Goal: Task Accomplishment & Management: Complete application form

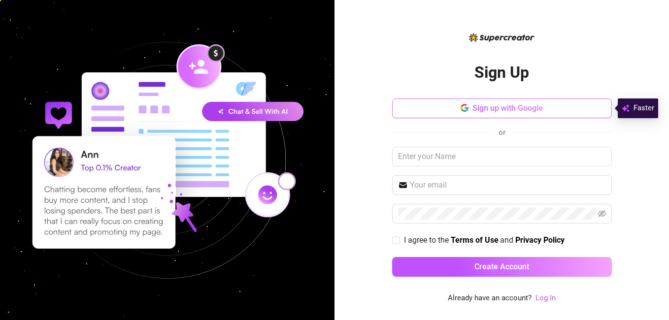
click at [518, 111] on span "Sign up with Google" at bounding box center [507, 107] width 70 height 9
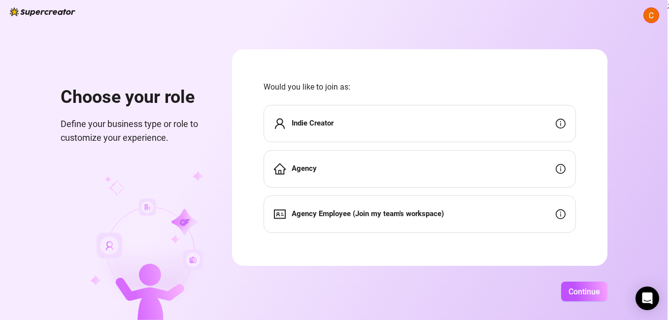
click at [565, 195] on div "Agency Employee (Join my team's workspace)" at bounding box center [419, 213] width 312 height 37
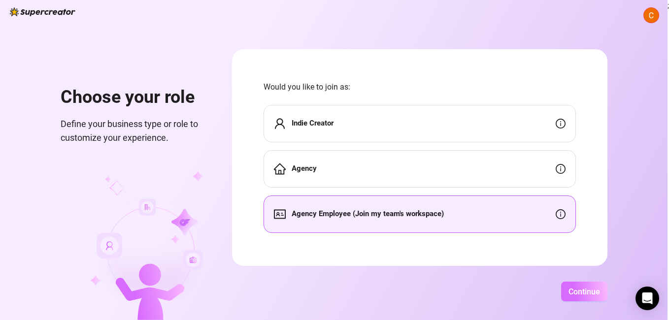
click at [575, 290] on span "Continue" at bounding box center [584, 291] width 32 height 9
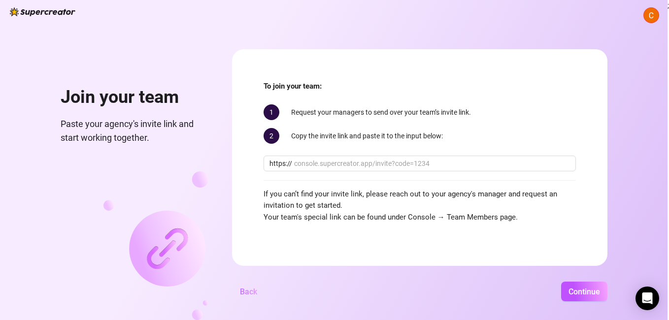
click at [247, 292] on span "Back" at bounding box center [248, 291] width 17 height 9
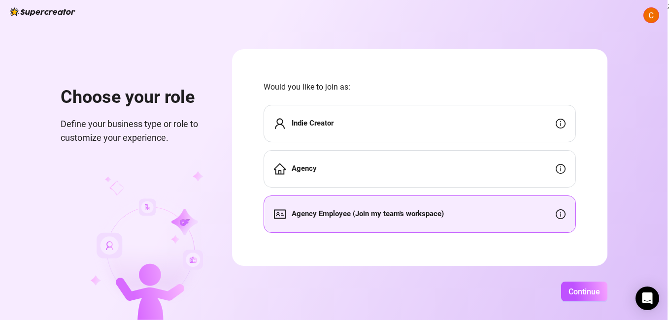
click at [310, 105] on div "Indie Creator" at bounding box center [419, 123] width 312 height 37
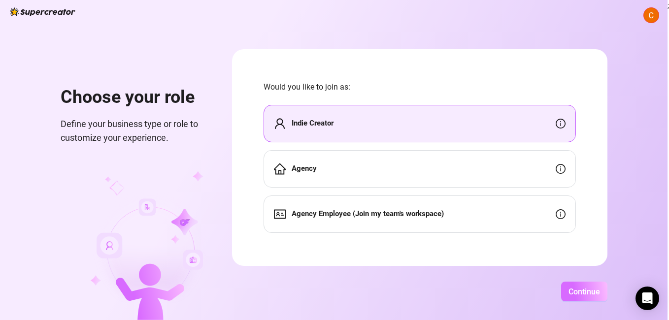
click at [598, 290] on span "Continue" at bounding box center [584, 291] width 32 height 9
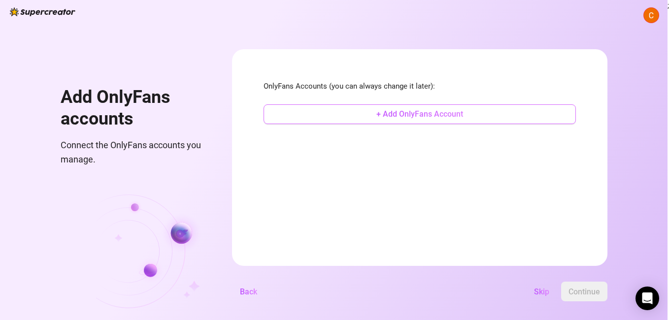
click at [439, 109] on span "+ Add OnlyFans Account" at bounding box center [419, 113] width 87 height 9
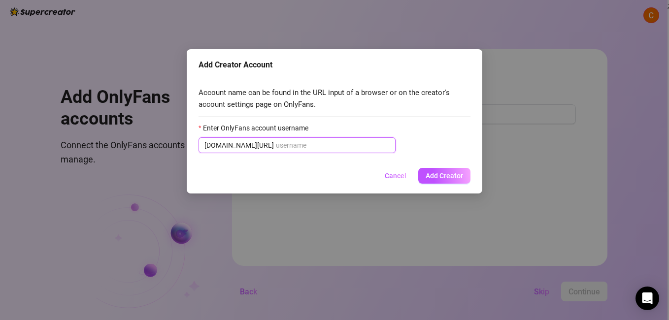
click at [298, 145] on input "Enter OnlyFans account username" at bounding box center [333, 145] width 114 height 11
paste input "@gialover0"
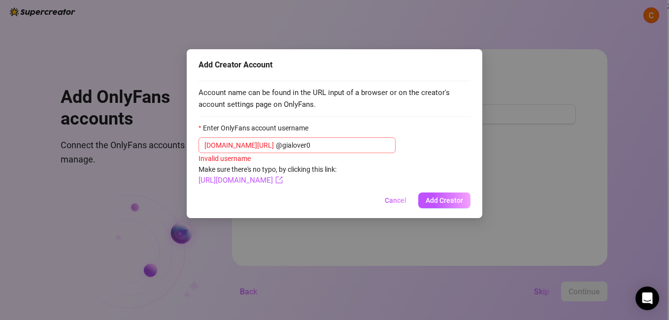
drag, startPoint x: 250, startPoint y: 144, endPoint x: 200, endPoint y: 146, distance: 49.3
click at [200, 146] on span "[DOMAIN_NAME][URL] @gialover0" at bounding box center [296, 145] width 197 height 16
type input "@gialover"
click at [297, 140] on input "@gialover" at bounding box center [333, 145] width 114 height 11
drag, startPoint x: 297, startPoint y: 140, endPoint x: 206, endPoint y: 145, distance: 90.7
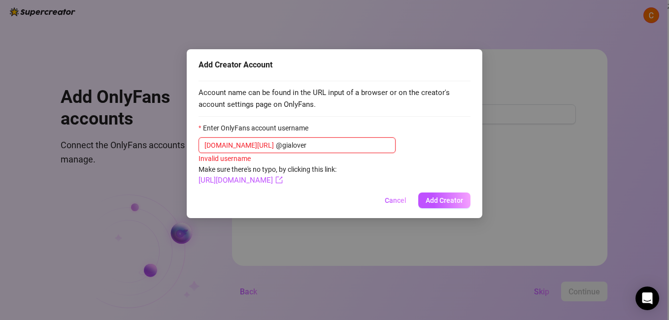
click at [206, 145] on span "[DOMAIN_NAME][URL] @gialover" at bounding box center [296, 145] width 197 height 16
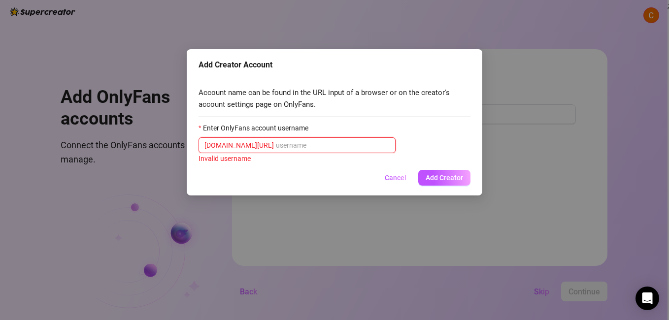
paste input "@gialover0"
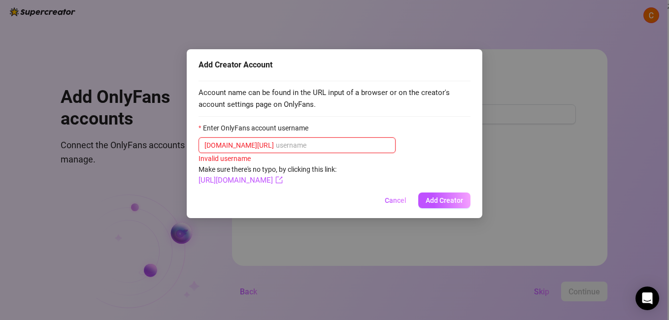
type input "@gialover0"
click at [461, 203] on span "Add Creator" at bounding box center [443, 200] width 37 height 8
click at [441, 198] on span "Add Creator" at bounding box center [443, 200] width 37 height 8
click at [283, 153] on span "[DOMAIN_NAME][URL] @gialover0" at bounding box center [296, 145] width 197 height 16
click at [289, 145] on input "@gialover0" at bounding box center [333, 145] width 114 height 11
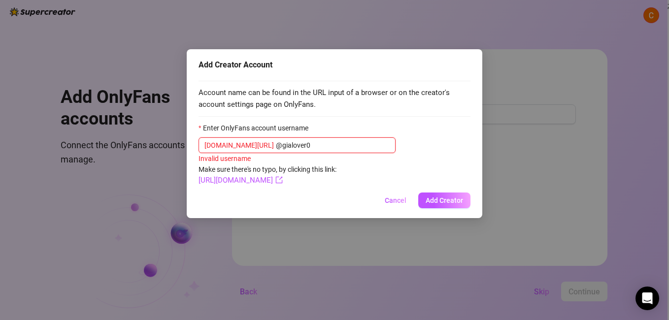
drag, startPoint x: 289, startPoint y: 145, endPoint x: 218, endPoint y: 148, distance: 70.5
click at [218, 148] on span "[DOMAIN_NAME][URL] @gialover0" at bounding box center [296, 145] width 197 height 16
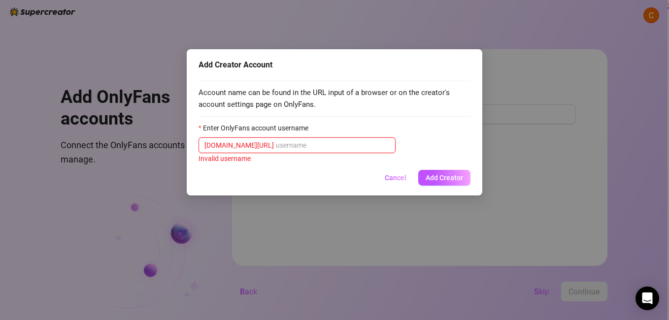
paste input "[EMAIL_ADDRESS][DOMAIN_NAME]"
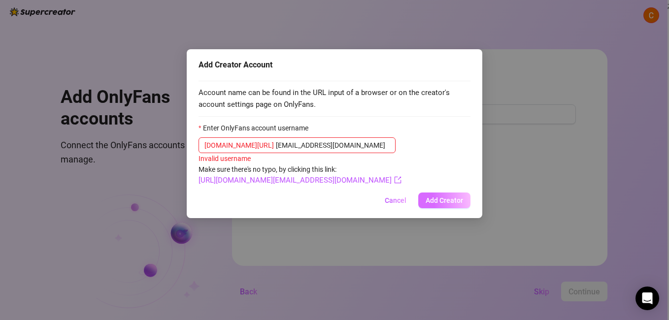
click at [458, 196] on button "Add Creator" at bounding box center [444, 201] width 52 height 16
click at [451, 200] on span "Add Creator" at bounding box center [443, 200] width 37 height 8
click at [394, 181] on icon "export" at bounding box center [397, 179] width 7 height 7
click at [248, 147] on span "[DOMAIN_NAME][URL]" at bounding box center [238, 145] width 69 height 11
click at [347, 139] on span "[DOMAIN_NAME][URL] [EMAIL_ADDRESS]" at bounding box center [296, 145] width 197 height 16
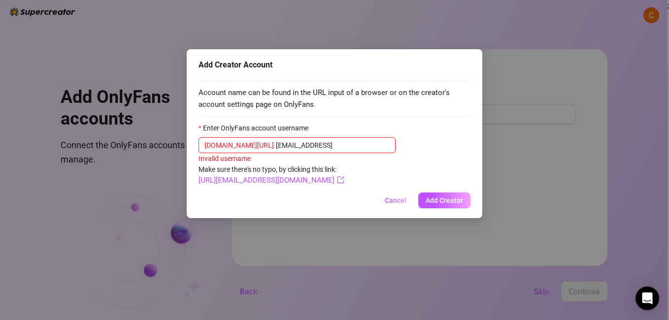
click at [337, 142] on input "[EMAIL_ADDRESS]" at bounding box center [333, 145] width 114 height 11
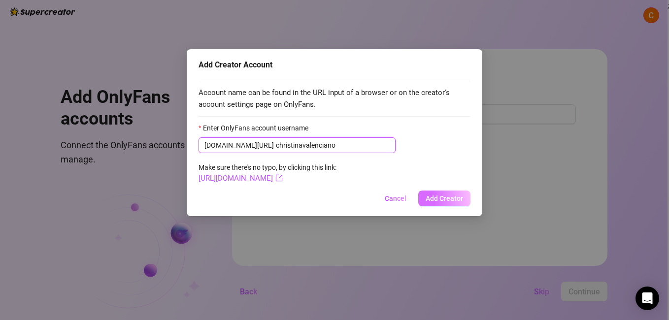
type input "christinavalenciano"
click at [462, 202] on span "Add Creator" at bounding box center [443, 198] width 37 height 8
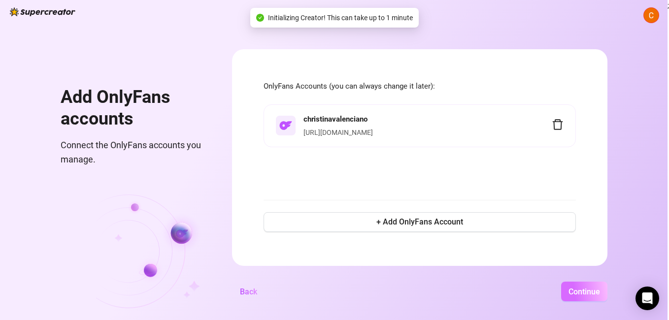
click at [571, 291] on span "Continue" at bounding box center [584, 291] width 32 height 9
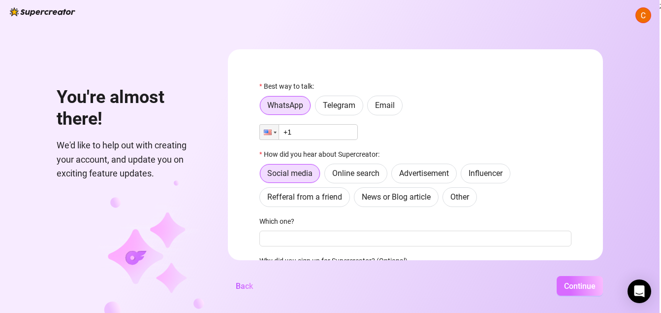
click at [579, 290] on span "Continue" at bounding box center [580, 285] width 32 height 9
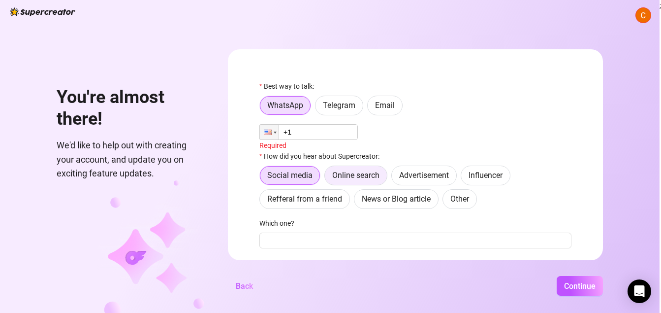
click at [332, 170] on span "Online search" at bounding box center [355, 174] width 47 height 9
click at [327, 178] on input "Online search" at bounding box center [327, 178] width 0 height 0
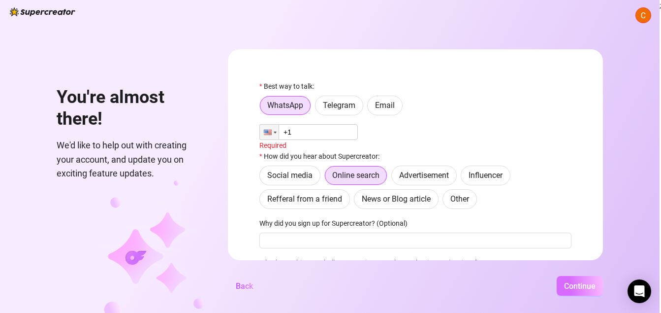
click at [580, 290] on span "Continue" at bounding box center [580, 285] width 32 height 9
click at [586, 290] on span "Continue" at bounding box center [580, 285] width 32 height 9
click at [375, 100] on span "Email" at bounding box center [385, 104] width 20 height 9
click at [370, 108] on input "Email" at bounding box center [370, 108] width 0 height 0
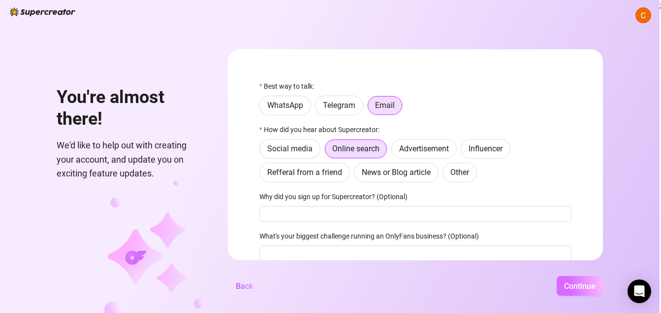
click at [581, 290] on span "Continue" at bounding box center [580, 285] width 32 height 9
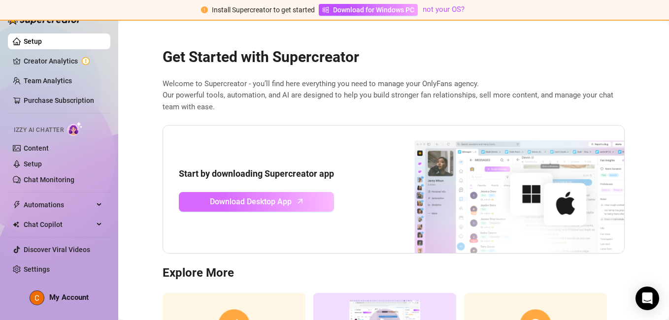
click at [280, 201] on span "Download Desktop App" at bounding box center [251, 201] width 82 height 12
